Goal: Task Accomplishment & Management: Manage account settings

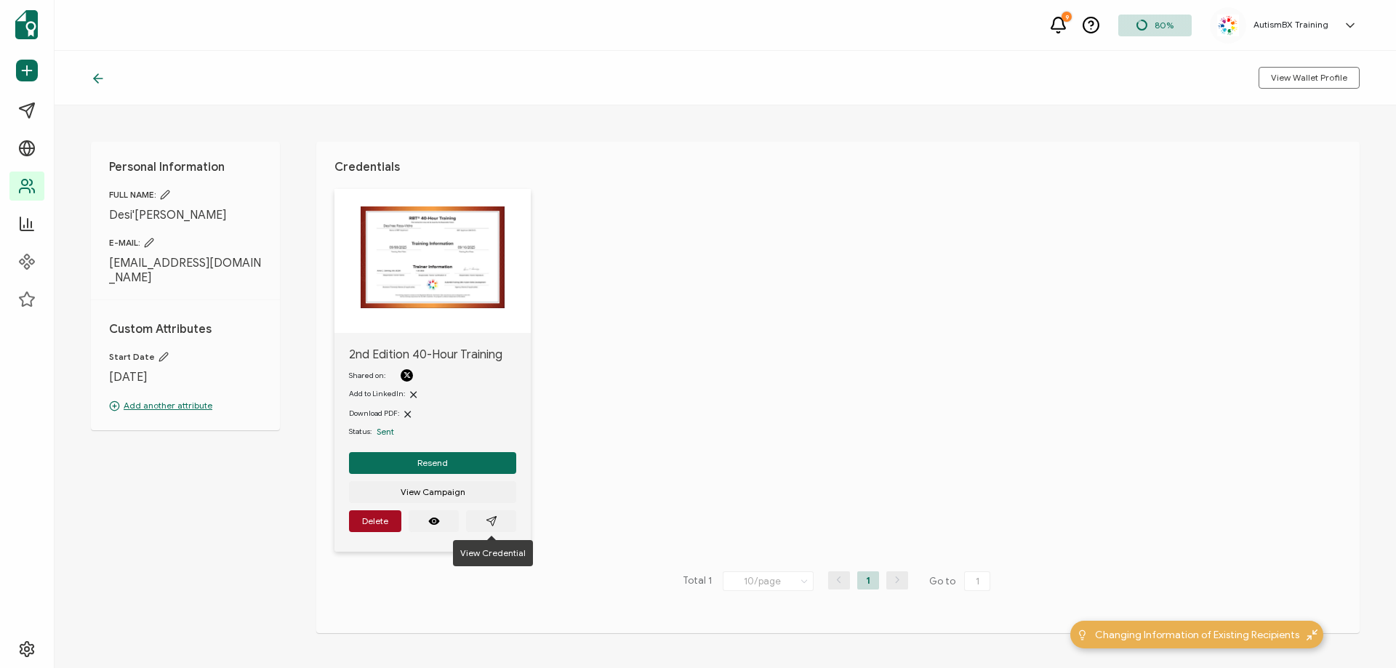
click at [92, 79] on icon at bounding box center [98, 78] width 15 height 15
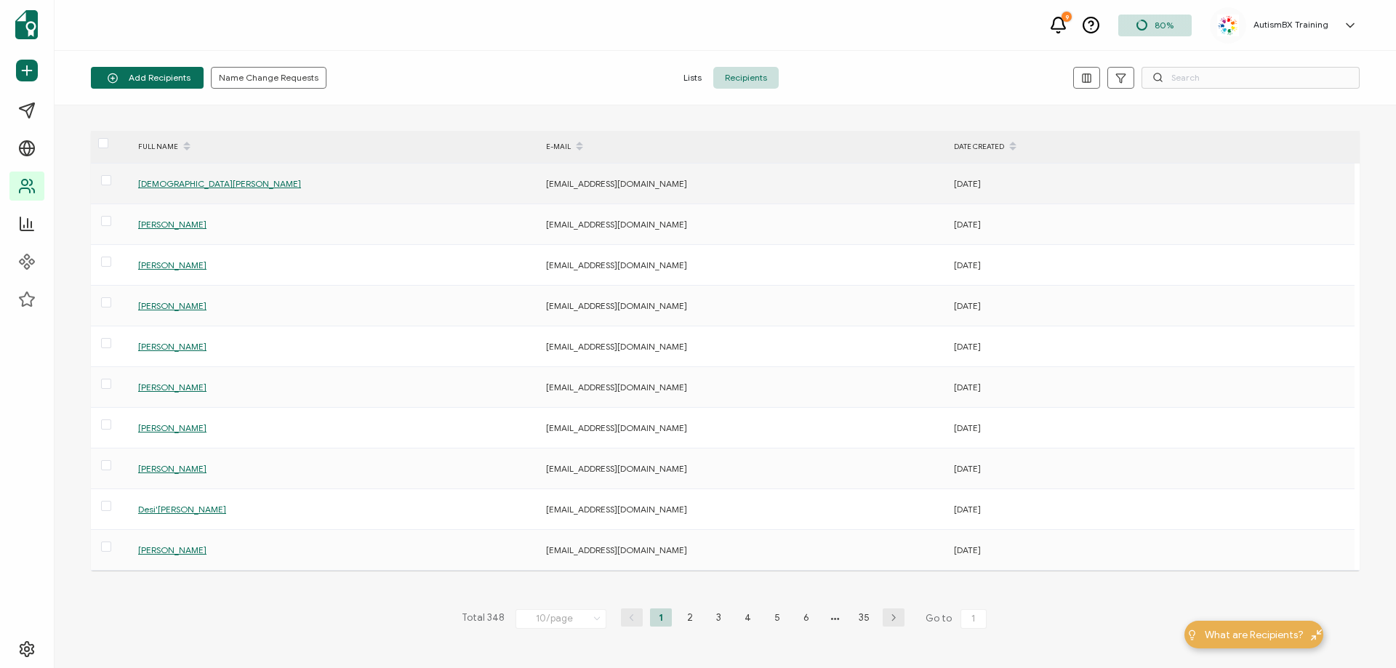
click at [172, 181] on span "[DEMOGRAPHIC_DATA][PERSON_NAME]" at bounding box center [219, 183] width 163 height 11
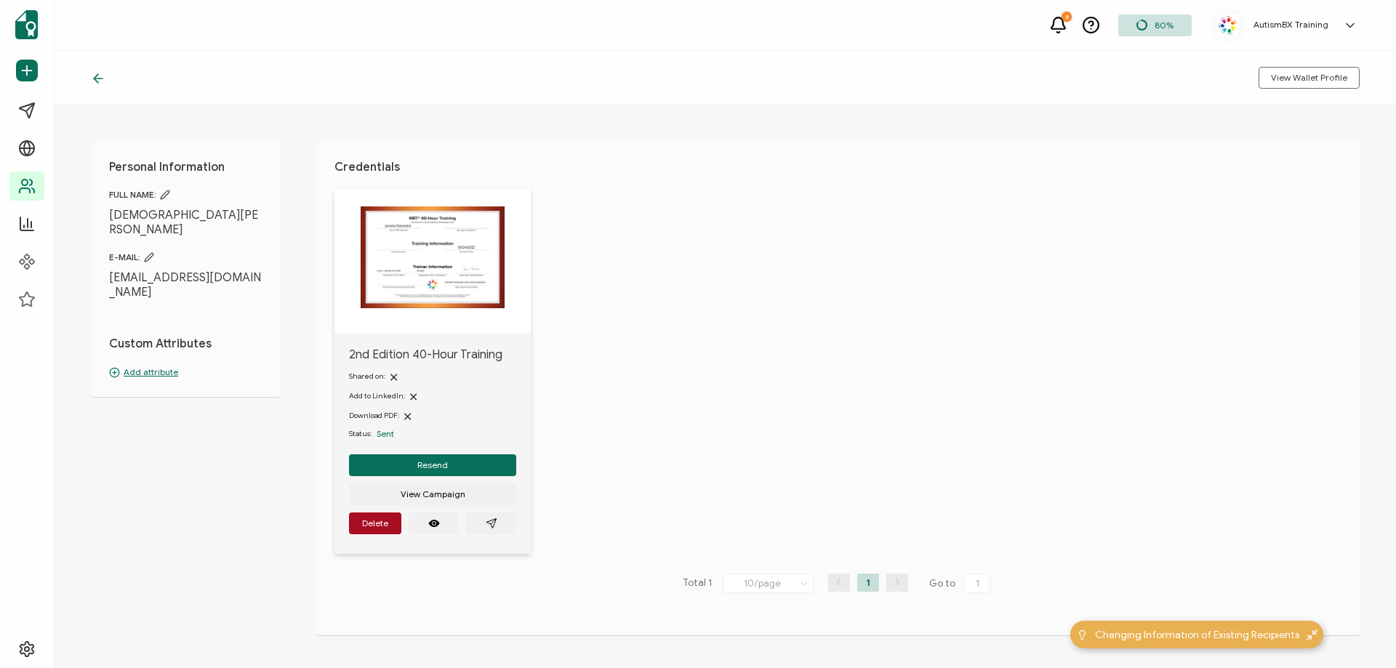
click at [153, 336] on div "Custom Attributes Add attribute" at bounding box center [185, 346] width 153 height 65
click at [161, 366] on p "Add attribute" at bounding box center [185, 372] width 153 height 13
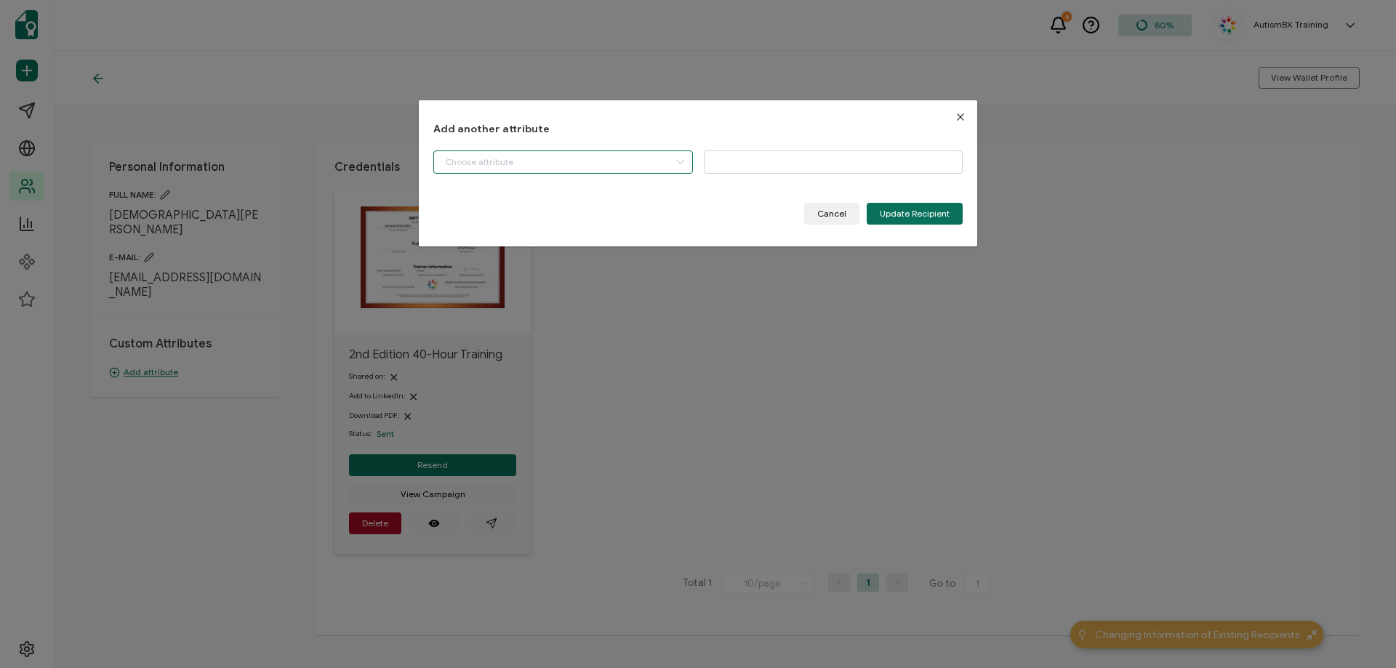
click at [502, 160] on input "dialog" at bounding box center [563, 161] width 260 height 23
click at [488, 209] on li "Start Date" at bounding box center [564, 199] width 268 height 25
type input "Start Date"
click at [723, 164] on icon "dialog" at bounding box center [716, 161] width 18 height 22
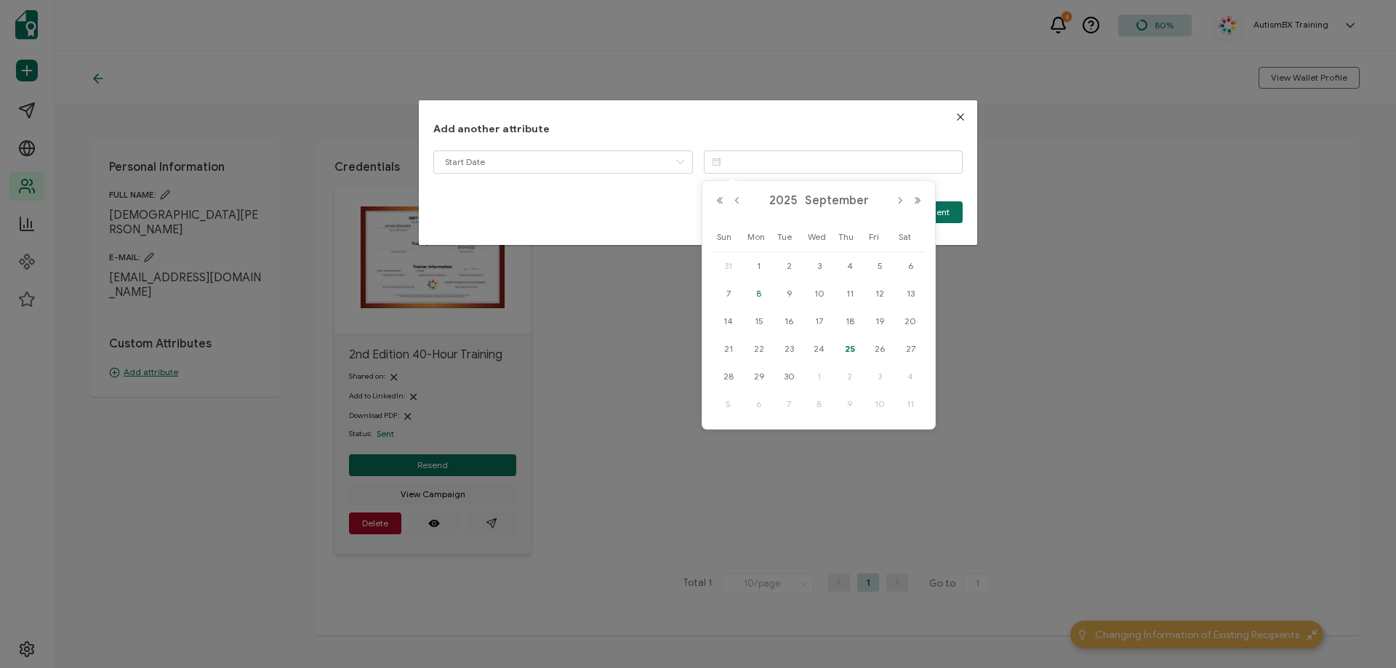
click at [757, 289] on span "8" at bounding box center [758, 293] width 17 height 17
type input "[DATE]"
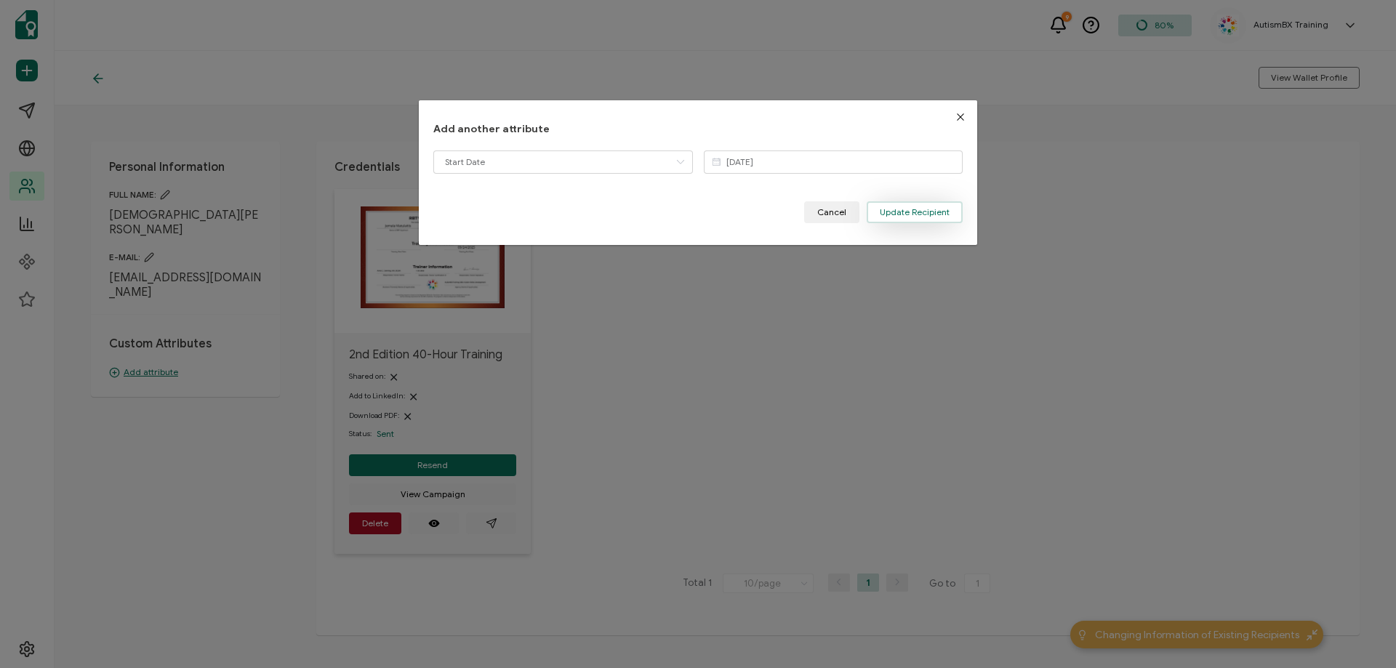
click at [928, 209] on span "Update Recipient" at bounding box center [915, 212] width 70 height 9
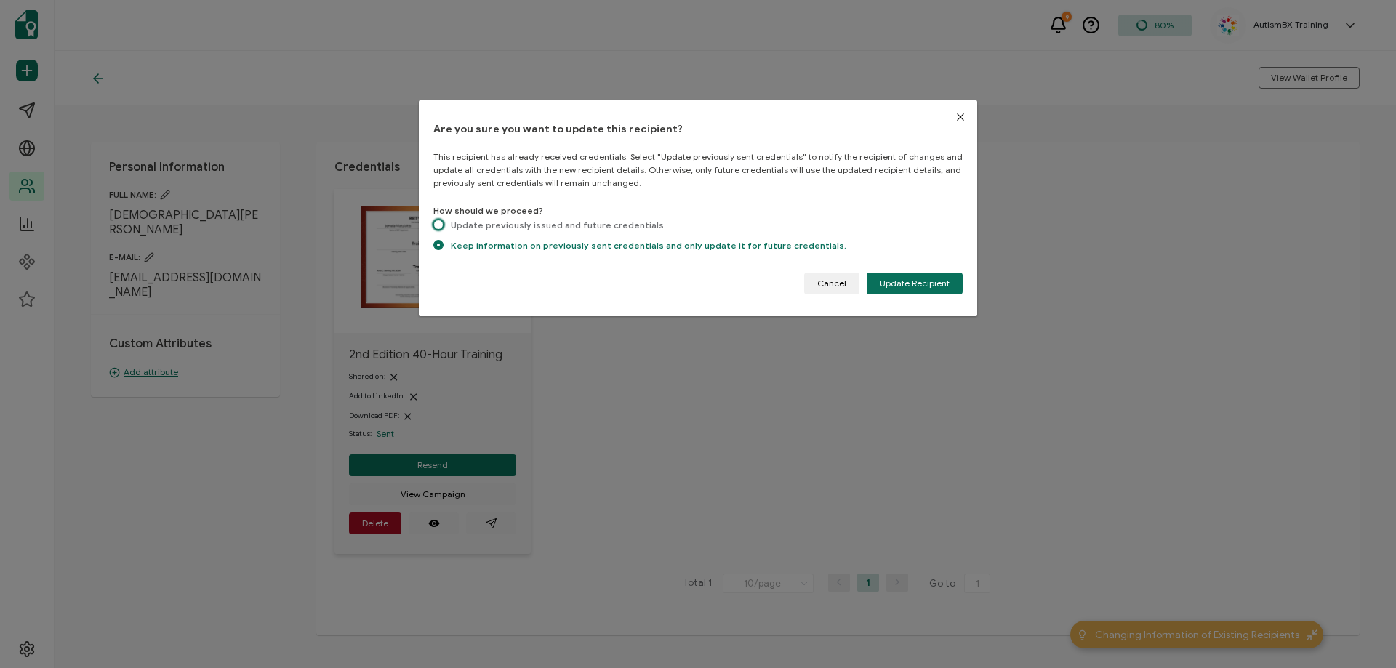
click at [440, 226] on span "dialog" at bounding box center [438, 225] width 10 height 10
click at [440, 226] on input "Update previously issued and future credentials." at bounding box center [438, 226] width 10 height 12
radio input "true"
radio input "false"
click at [917, 279] on span "Update Recipient" at bounding box center [915, 283] width 70 height 9
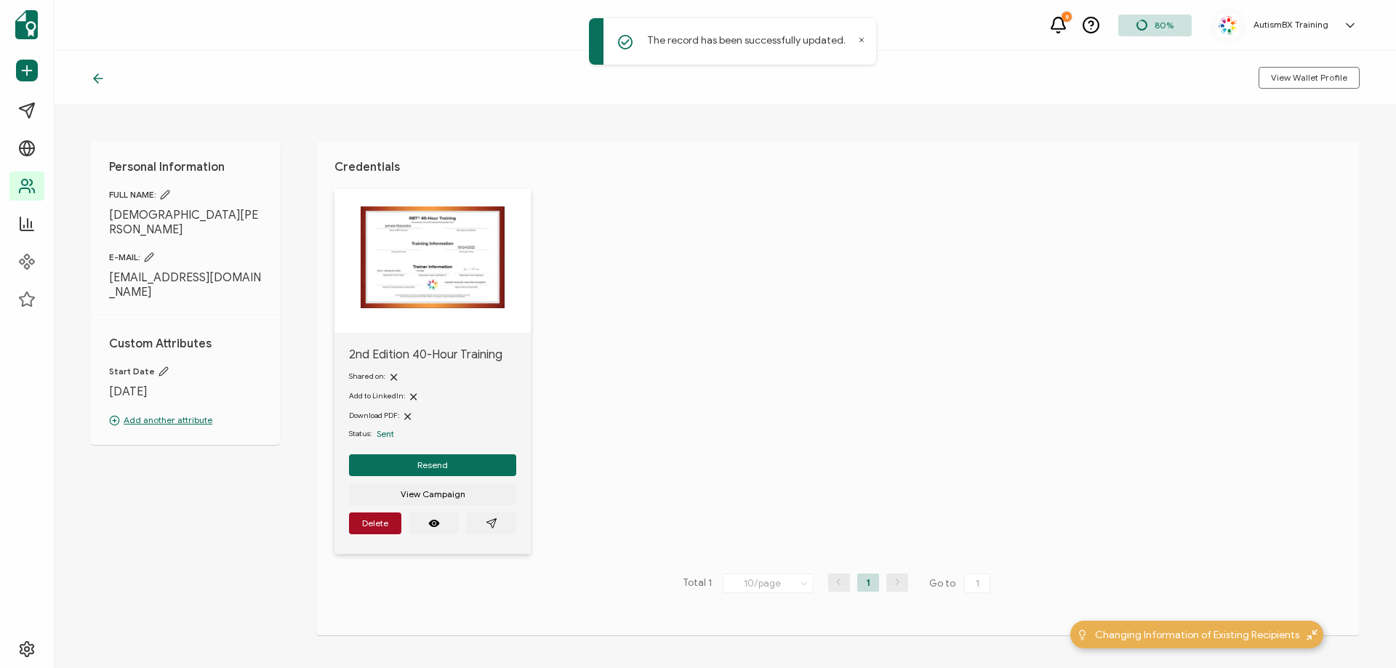
click at [100, 77] on icon at bounding box center [98, 78] width 15 height 15
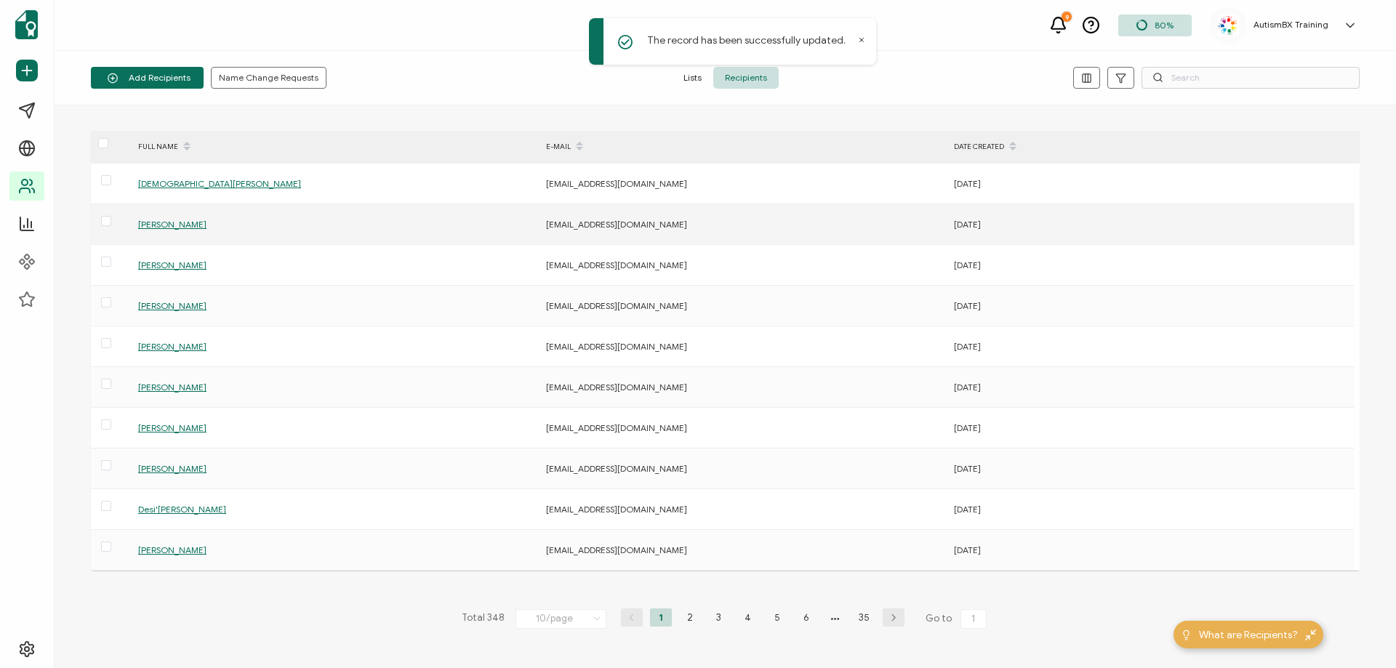
click at [168, 225] on span "[PERSON_NAME]" at bounding box center [172, 224] width 68 height 11
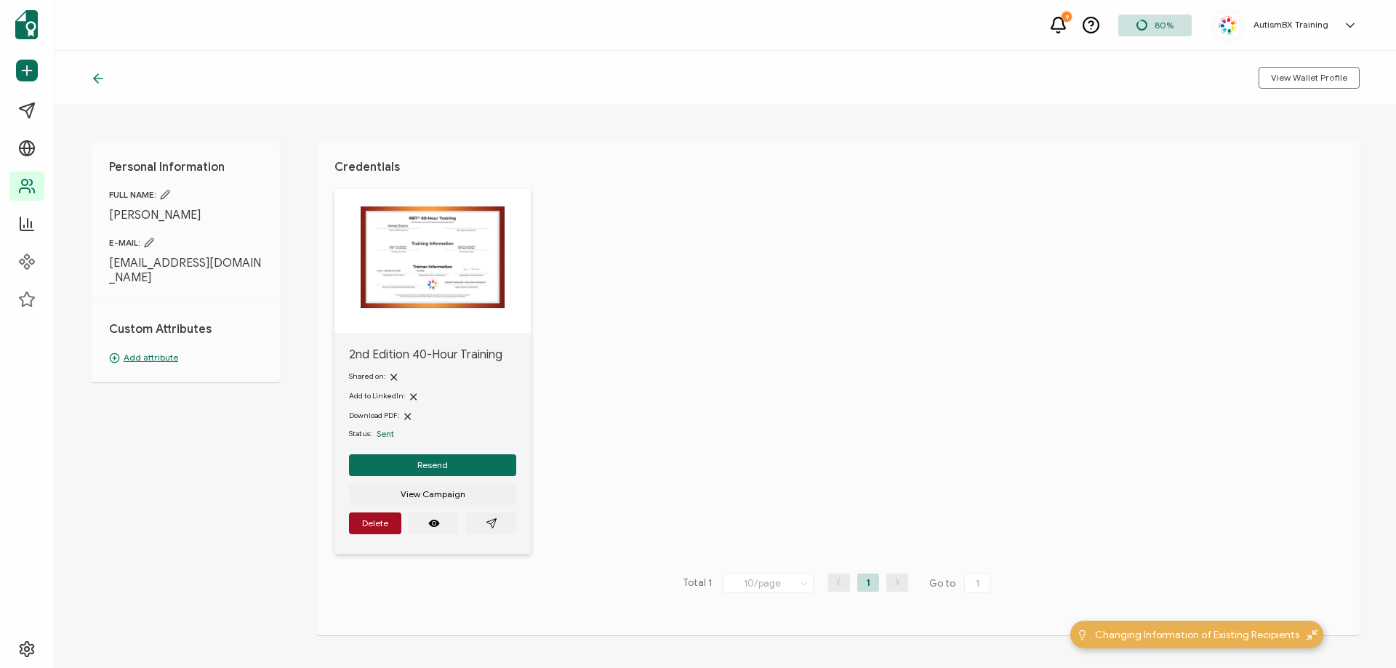
click at [150, 351] on p "Add attribute" at bounding box center [185, 357] width 153 height 13
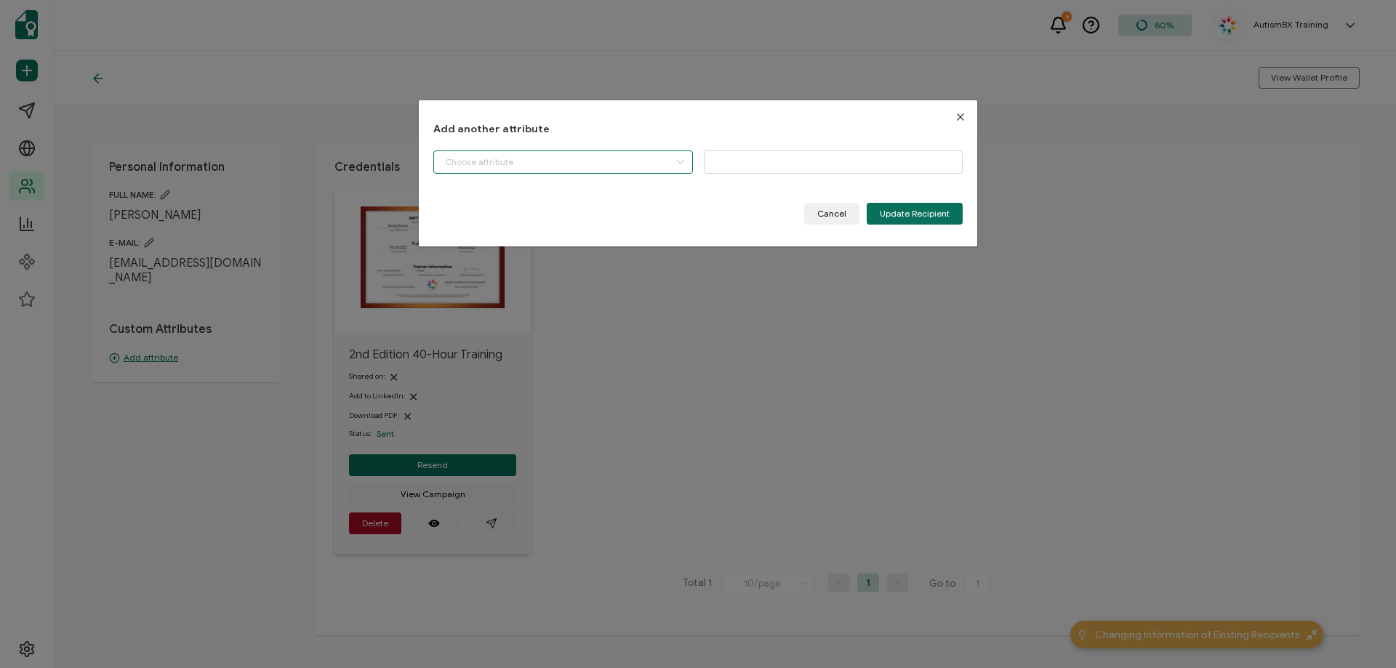
click at [587, 164] on input "dialog" at bounding box center [563, 161] width 260 height 23
click at [548, 201] on li "Start Date" at bounding box center [564, 199] width 268 height 25
type input "Start Date"
click at [759, 160] on input "dialog" at bounding box center [834, 161] width 260 height 23
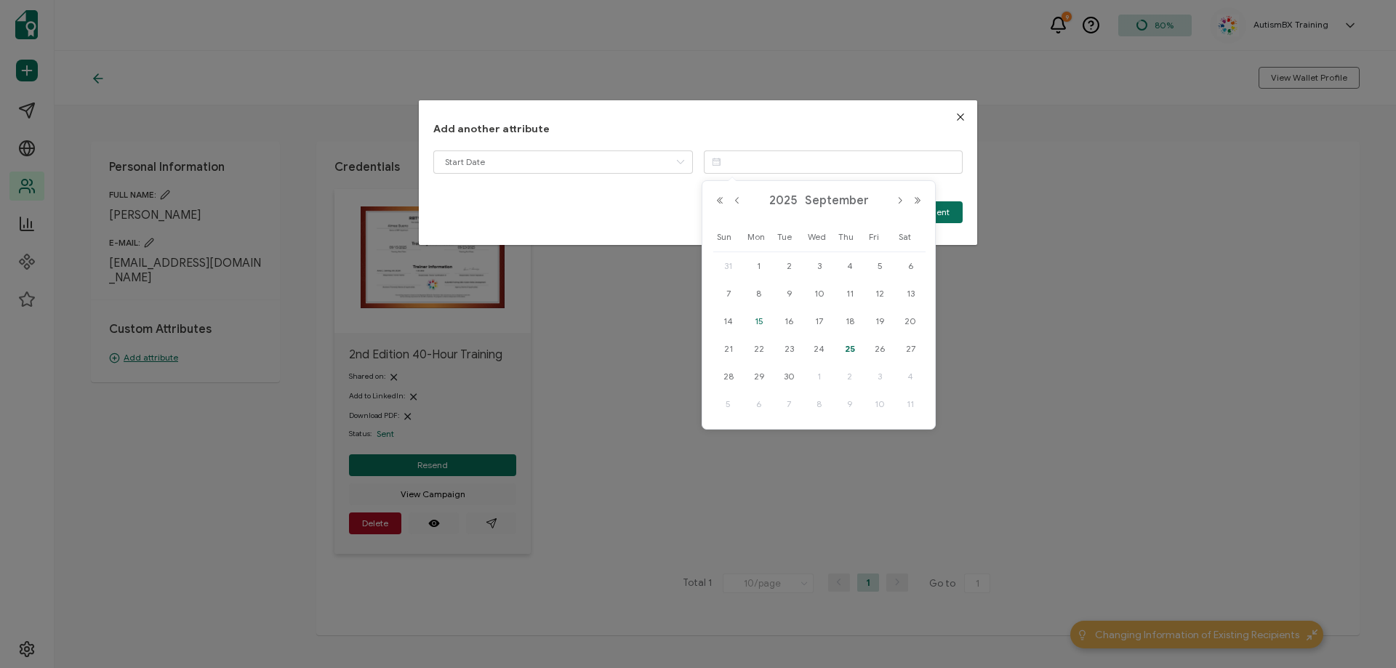
click at [757, 319] on span "15" at bounding box center [758, 321] width 17 height 17
type input "[DATE]"
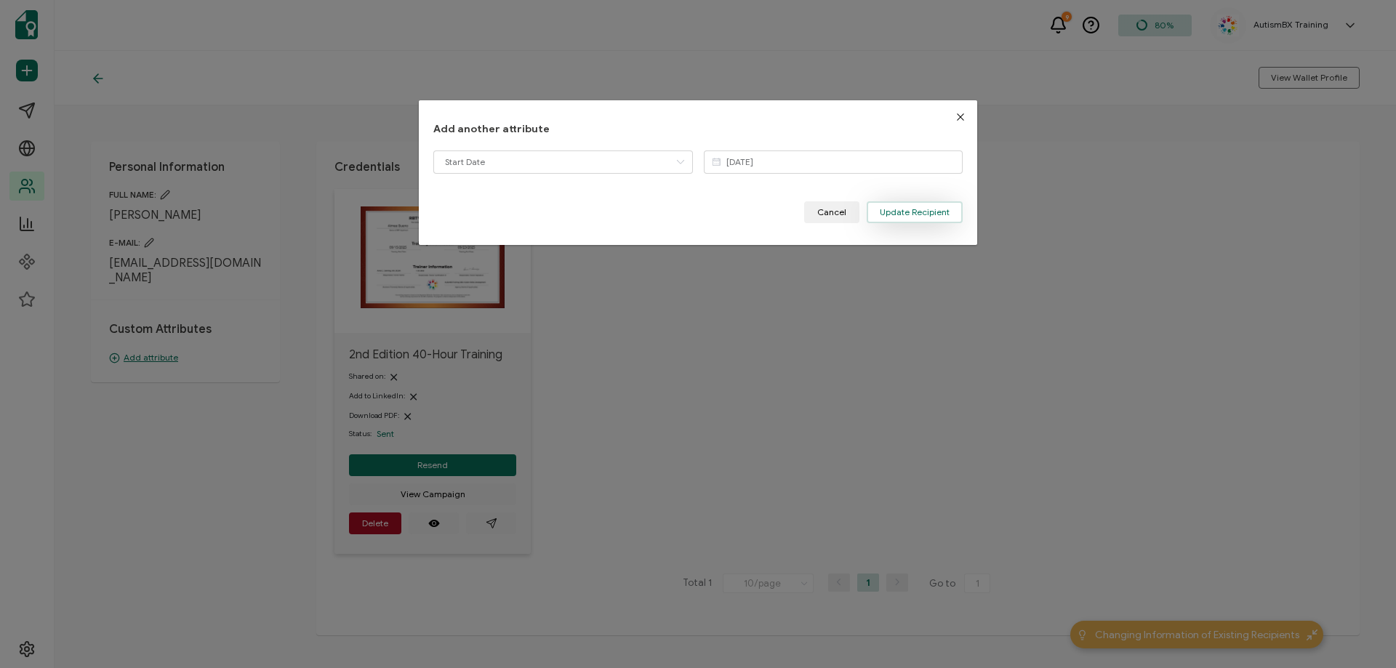
click at [909, 212] on span "Update Recipient" at bounding box center [915, 212] width 70 height 9
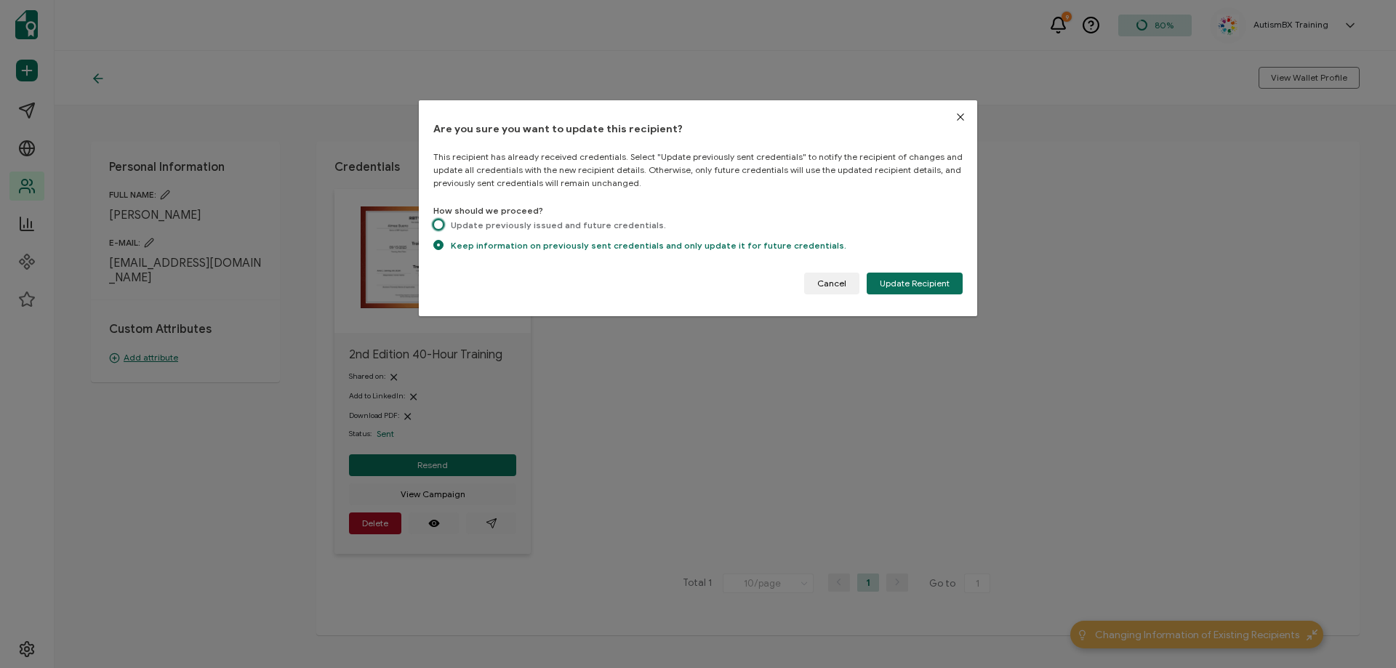
click at [438, 223] on span "dialog" at bounding box center [438, 225] width 10 height 10
click at [438, 223] on input "Update previously issued and future credentials." at bounding box center [438, 226] width 10 height 12
radio input "true"
radio input "false"
click at [914, 282] on span "Update Recipient" at bounding box center [915, 283] width 70 height 9
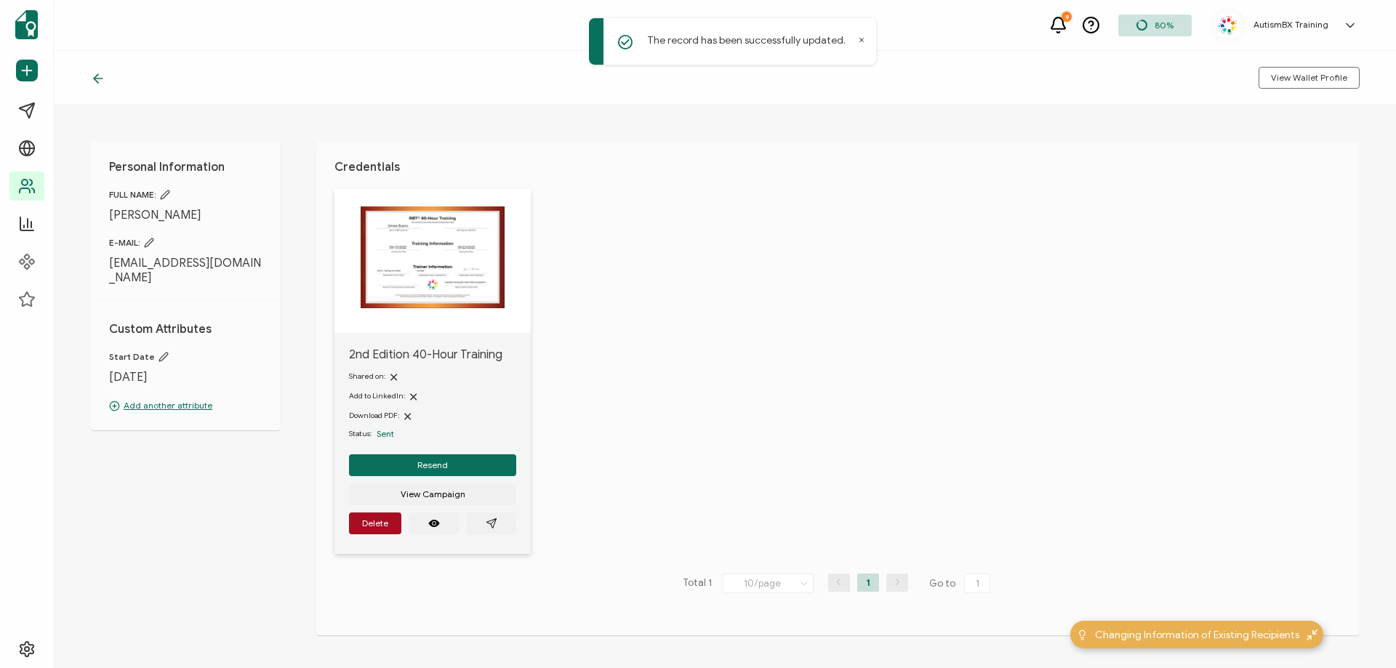
click at [104, 83] on icon at bounding box center [98, 78] width 15 height 15
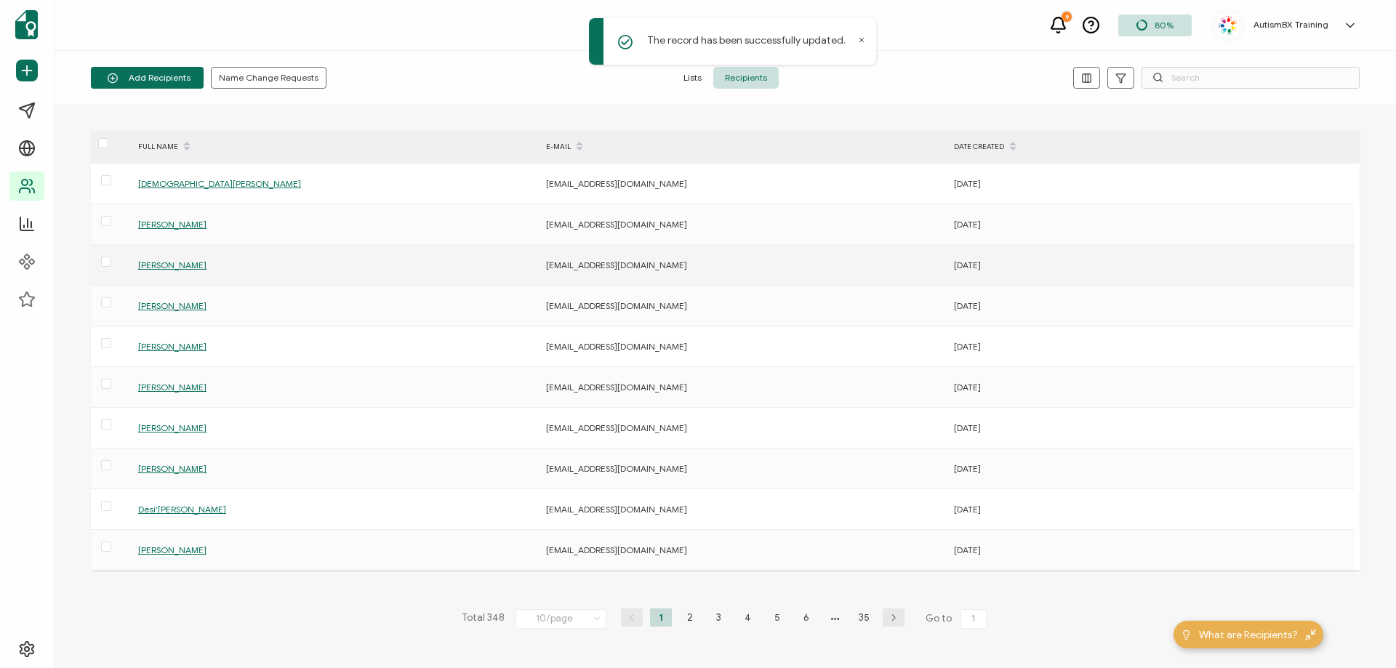
click at [174, 265] on span "[PERSON_NAME]" at bounding box center [172, 265] width 68 height 11
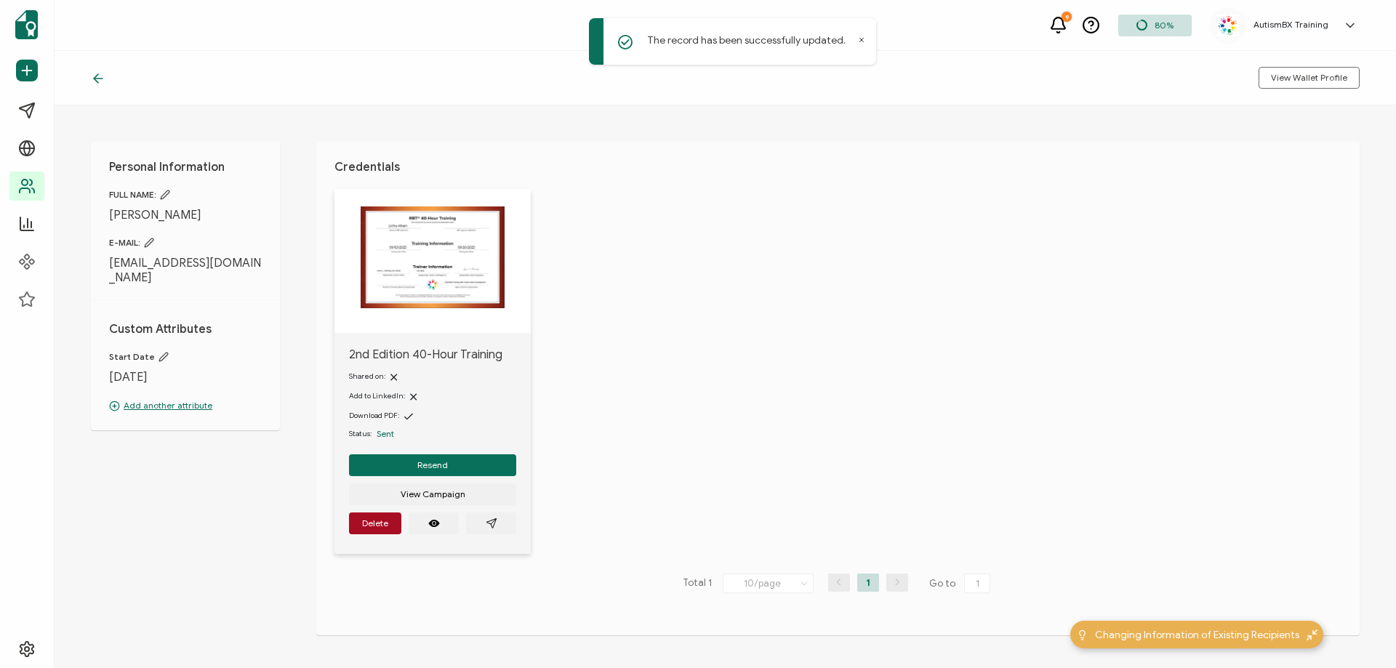
click at [96, 75] on icon at bounding box center [98, 78] width 15 height 15
